Goal: Task Accomplishment & Management: Use online tool/utility

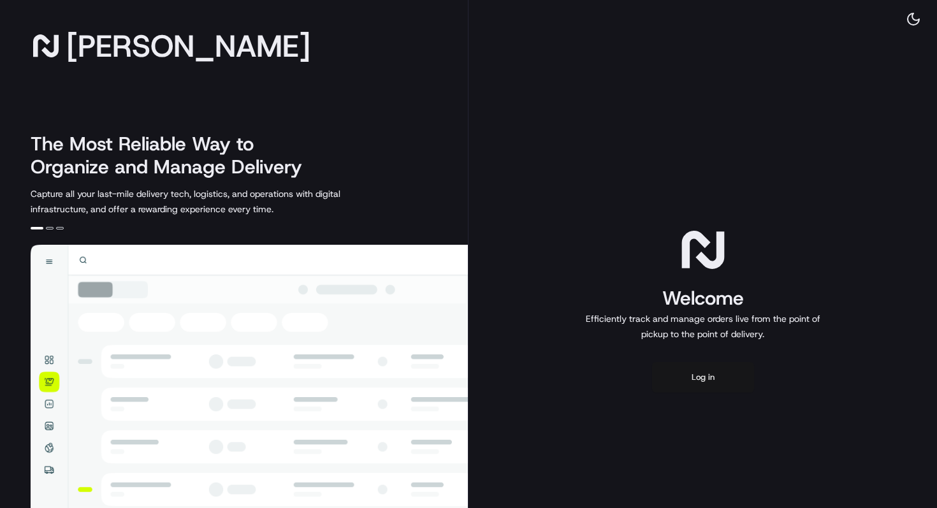
click at [705, 382] on button "Log in" at bounding box center [703, 377] width 102 height 31
click at [705, 377] on button "Log in" at bounding box center [703, 377] width 102 height 31
